Goal: Information Seeking & Learning: Understand process/instructions

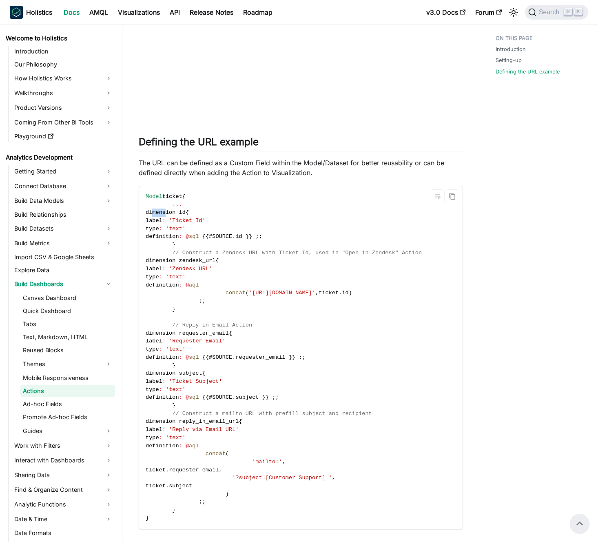
drag, startPoint x: 188, startPoint y: 215, endPoint x: 172, endPoint y: 215, distance: 15.5
click at [172, 215] on span "dimension id" at bounding box center [166, 212] width 40 height 6
click at [162, 219] on span "label" at bounding box center [154, 220] width 17 height 6
drag, startPoint x: 184, startPoint y: 223, endPoint x: 172, endPoint y: 224, distance: 12.7
click at [172, 224] on code "Model ticket { ... dimension id { label : 'Ticket Id' type : 'text' definition …" at bounding box center [300, 357] width 323 height 343
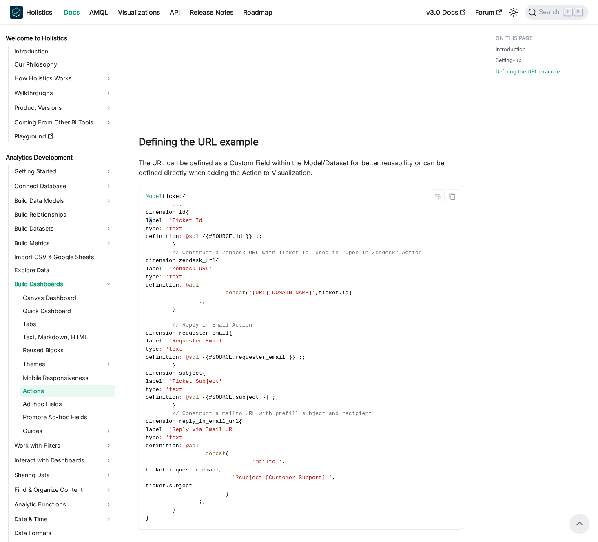
click at [172, 224] on code "Model ticket { ... dimension id { label : 'Ticket Id' type : 'text' definition …" at bounding box center [300, 357] width 323 height 343
click at [162, 221] on span "label" at bounding box center [154, 220] width 17 height 6
click at [162, 218] on span "label" at bounding box center [154, 220] width 17 height 6
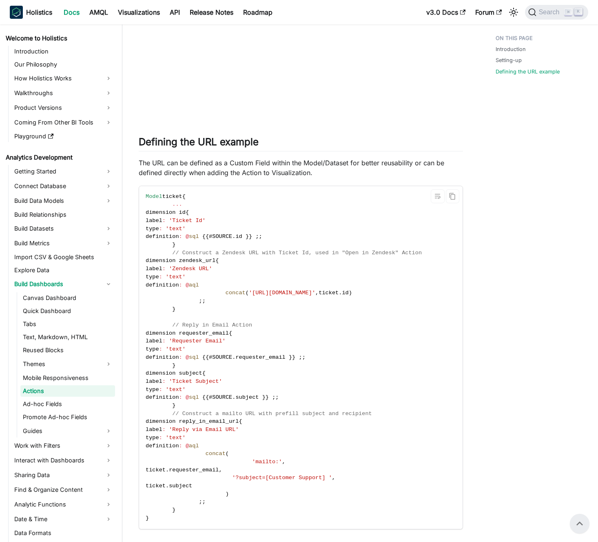
click at [162, 221] on span "label" at bounding box center [154, 220] width 17 height 6
click at [162, 219] on span "label" at bounding box center [154, 220] width 17 height 6
drag, startPoint x: 191, startPoint y: 219, endPoint x: 173, endPoint y: 221, distance: 18.0
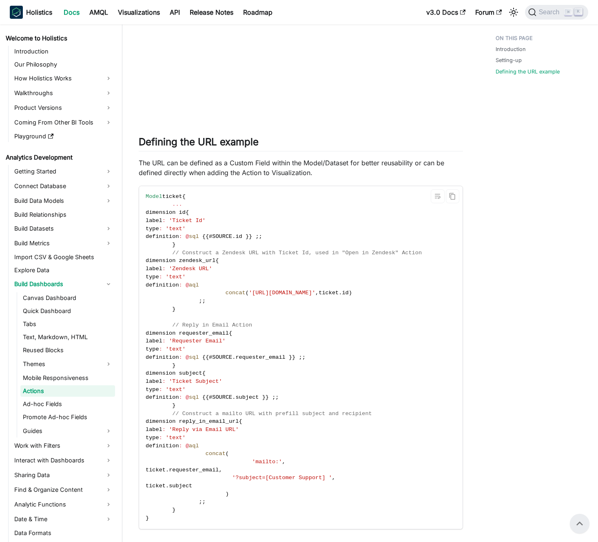
click at [162, 221] on span "label" at bounding box center [154, 220] width 17 height 6
